Goal: Information Seeking & Learning: Learn about a topic

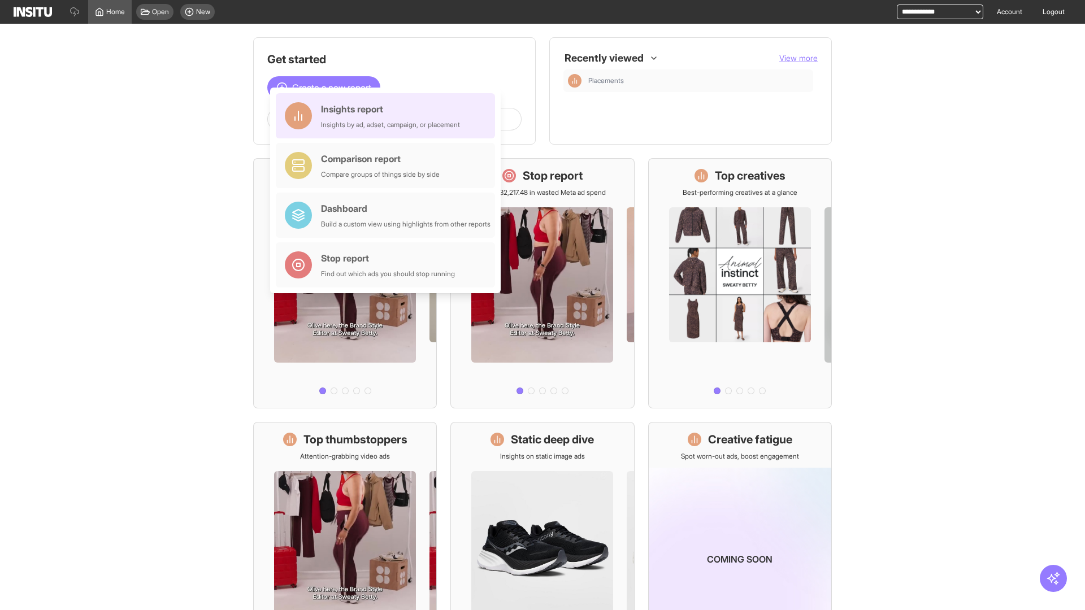
click at [388, 116] on div "Insights report Insights by ad, adset, campaign, or placement" at bounding box center [390, 115] width 139 height 27
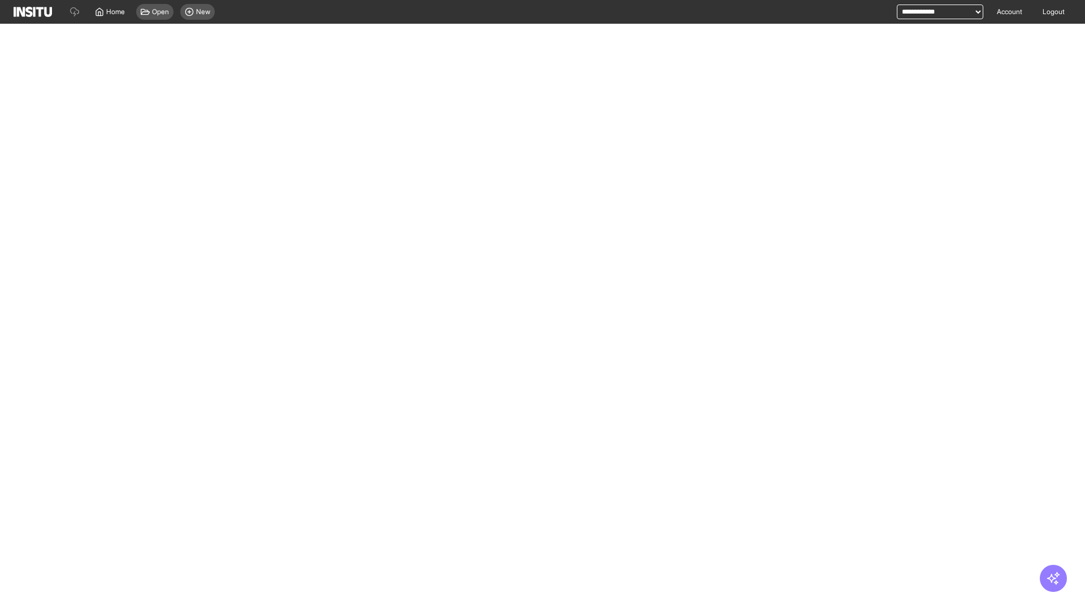
select select "**"
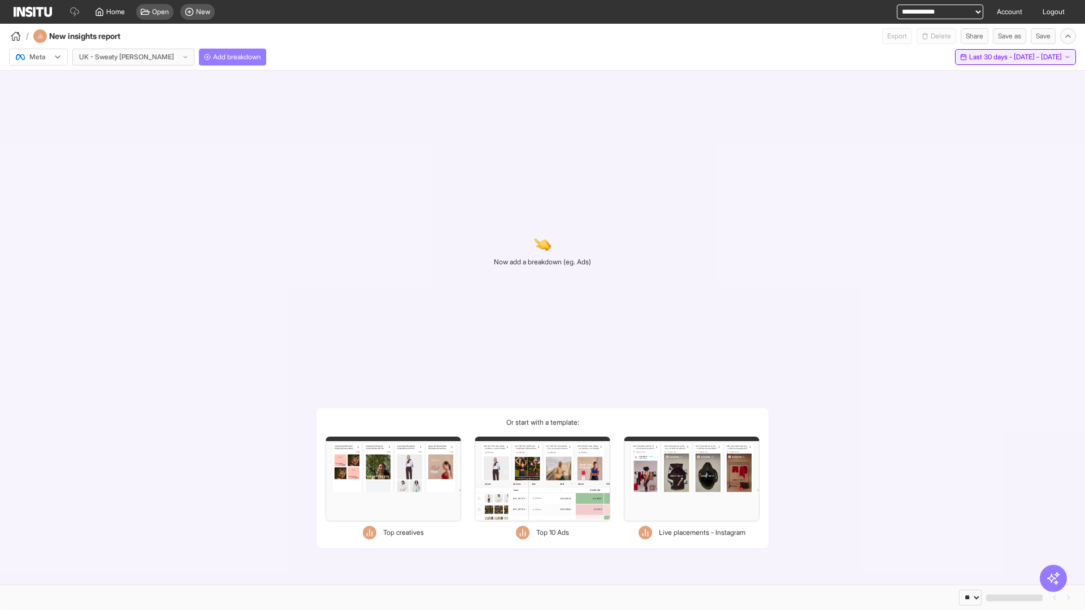
click at [992, 57] on span "Last 30 days - [DATE] - [DATE]" at bounding box center [1015, 57] width 93 height 9
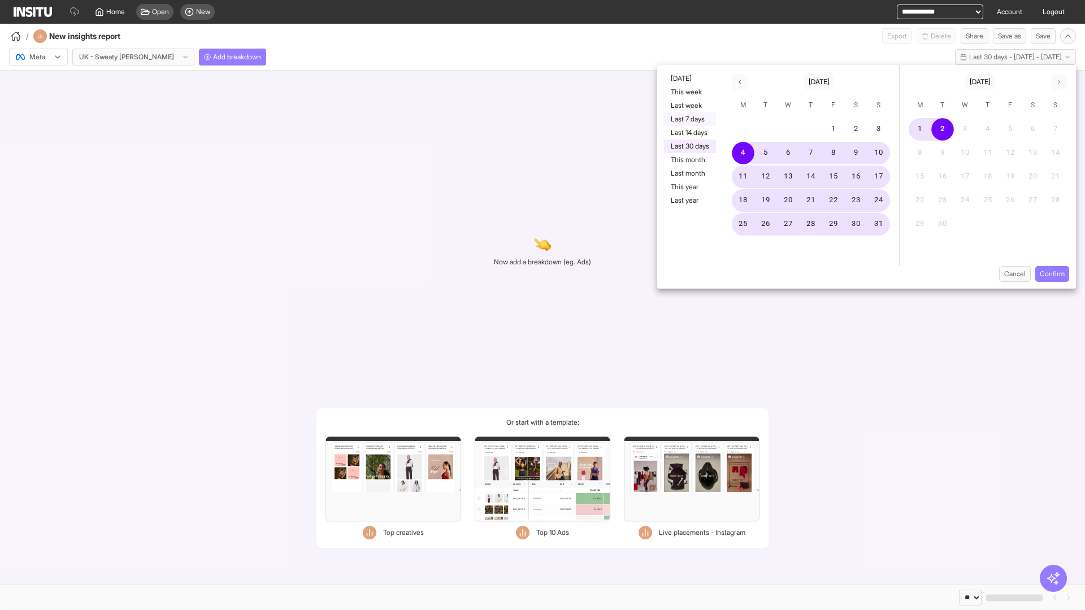
click at [689, 119] on button "Last 7 days" at bounding box center [690, 119] width 52 height 14
